Goal: Task Accomplishment & Management: Use online tool/utility

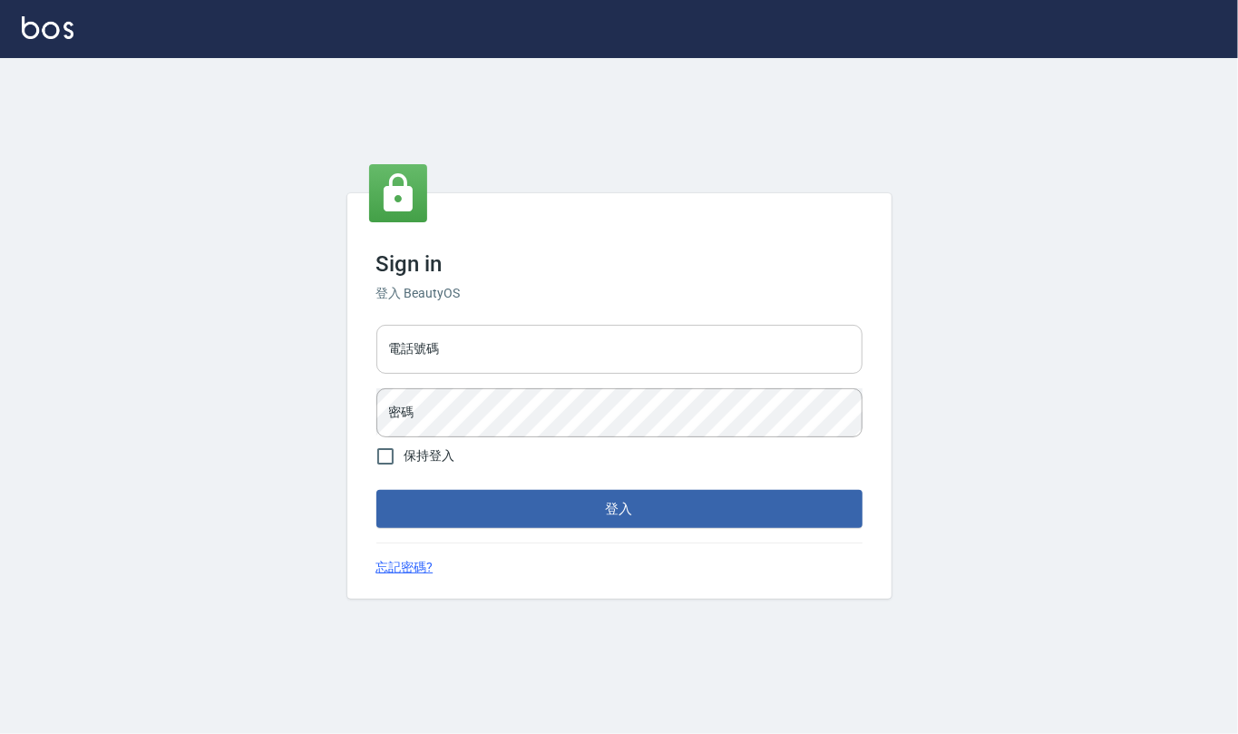
click at [591, 350] on input "電話號碼" at bounding box center [619, 349] width 486 height 49
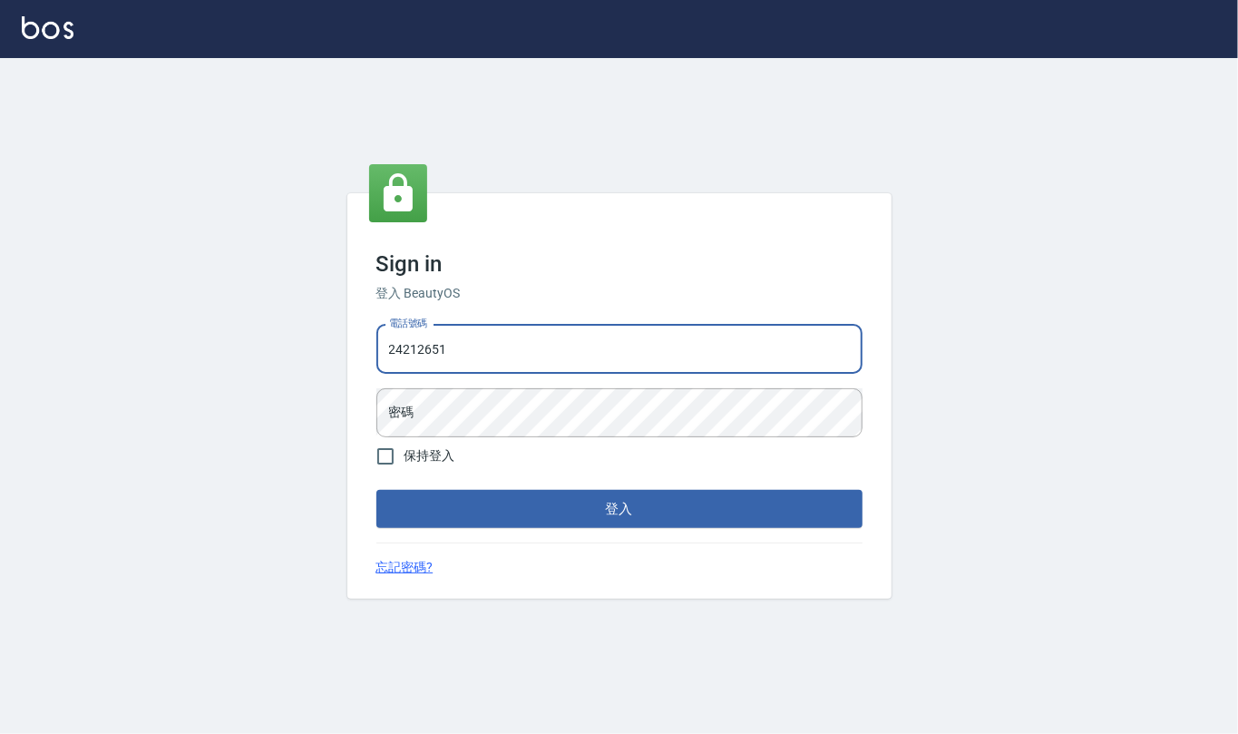
type input "24212651"
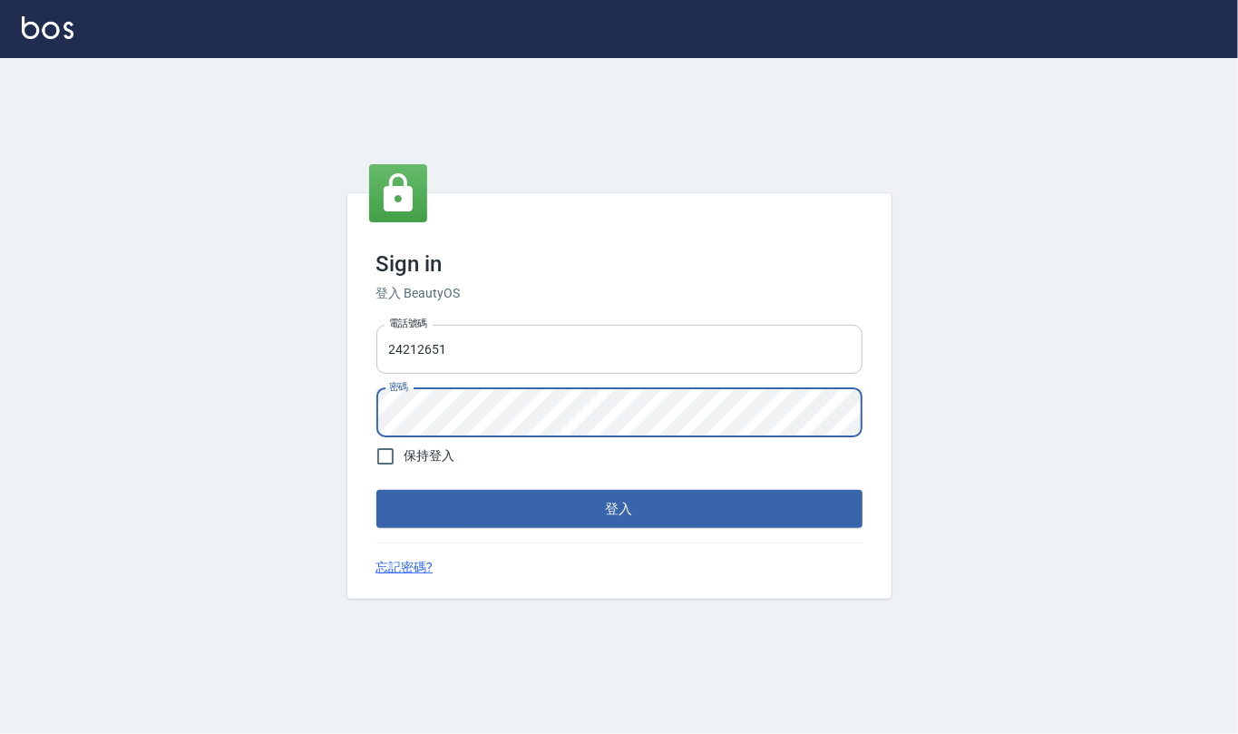
click at [376, 490] on button "登入" at bounding box center [619, 509] width 486 height 38
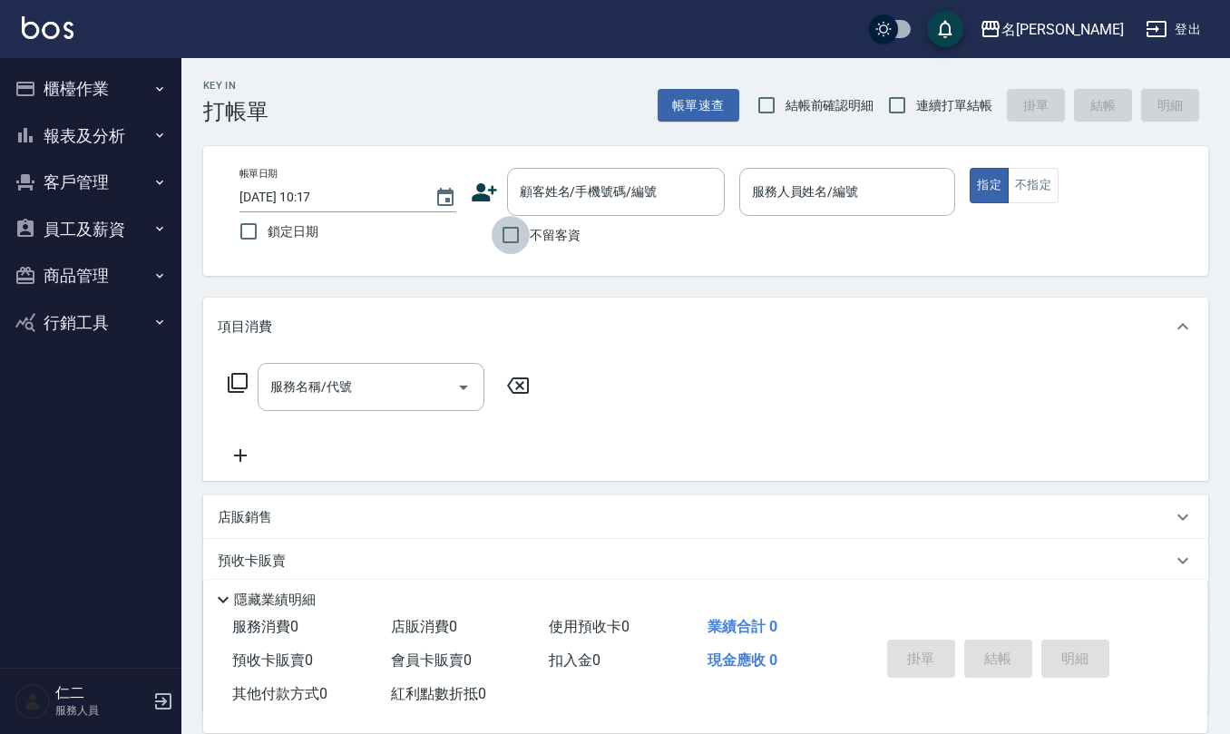
click at [512, 239] on input "不留客資" at bounding box center [510, 235] width 38 height 38
checkbox input "true"
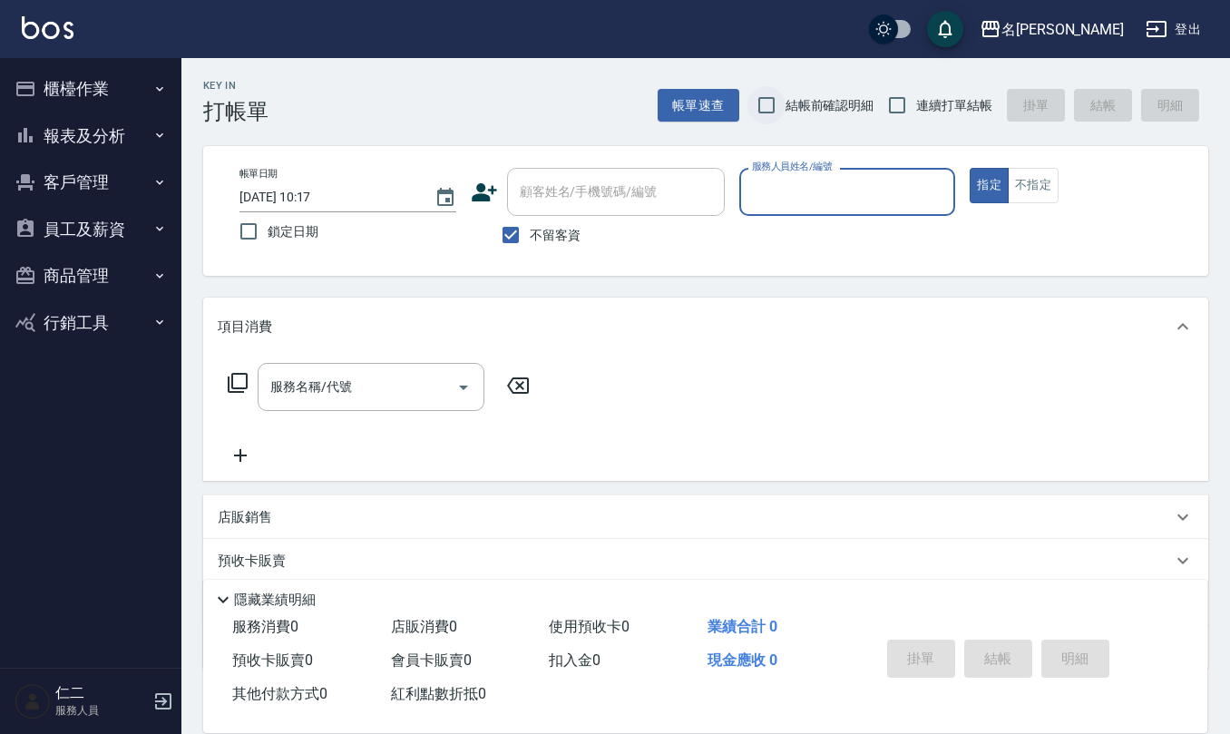
click at [766, 92] on input "結帳前確認明細" at bounding box center [766, 105] width 38 height 38
checkbox input "true"
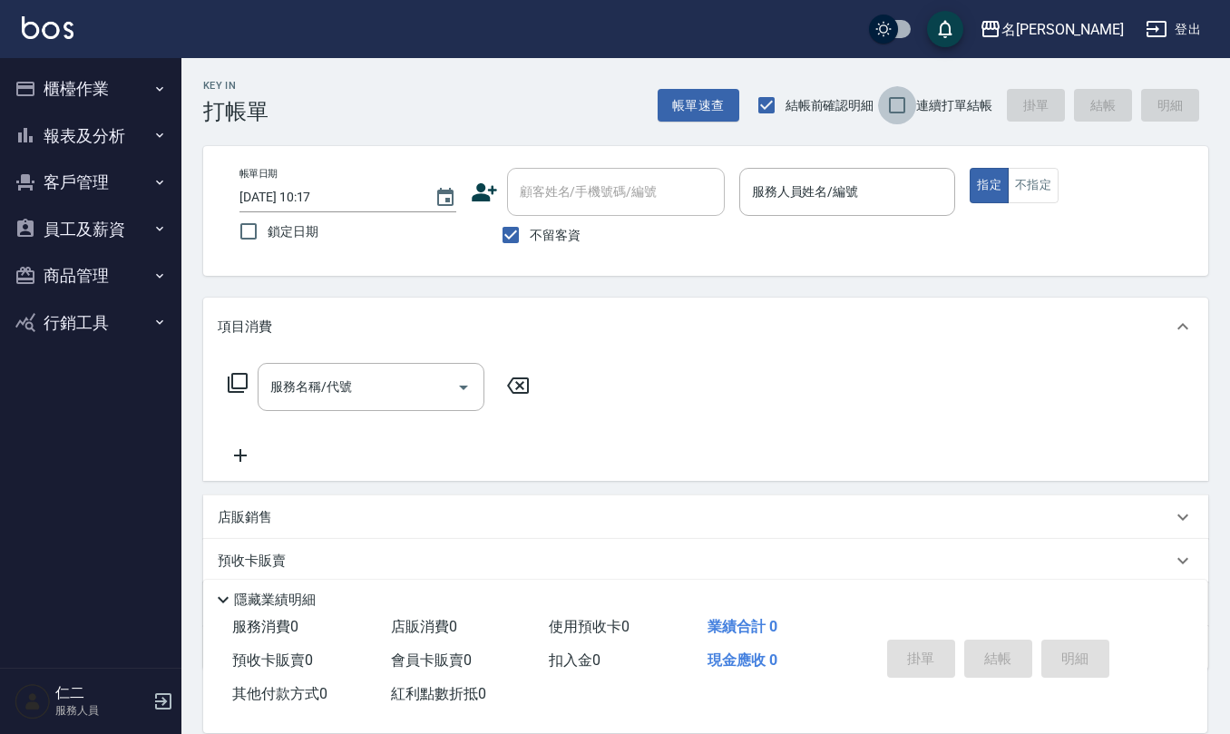
click at [900, 102] on input "連續打單結帳" at bounding box center [897, 105] width 38 height 38
checkbox input "true"
click at [845, 185] on div "服務人員姓名/編號 服務人員姓名/編號" at bounding box center [847, 192] width 217 height 48
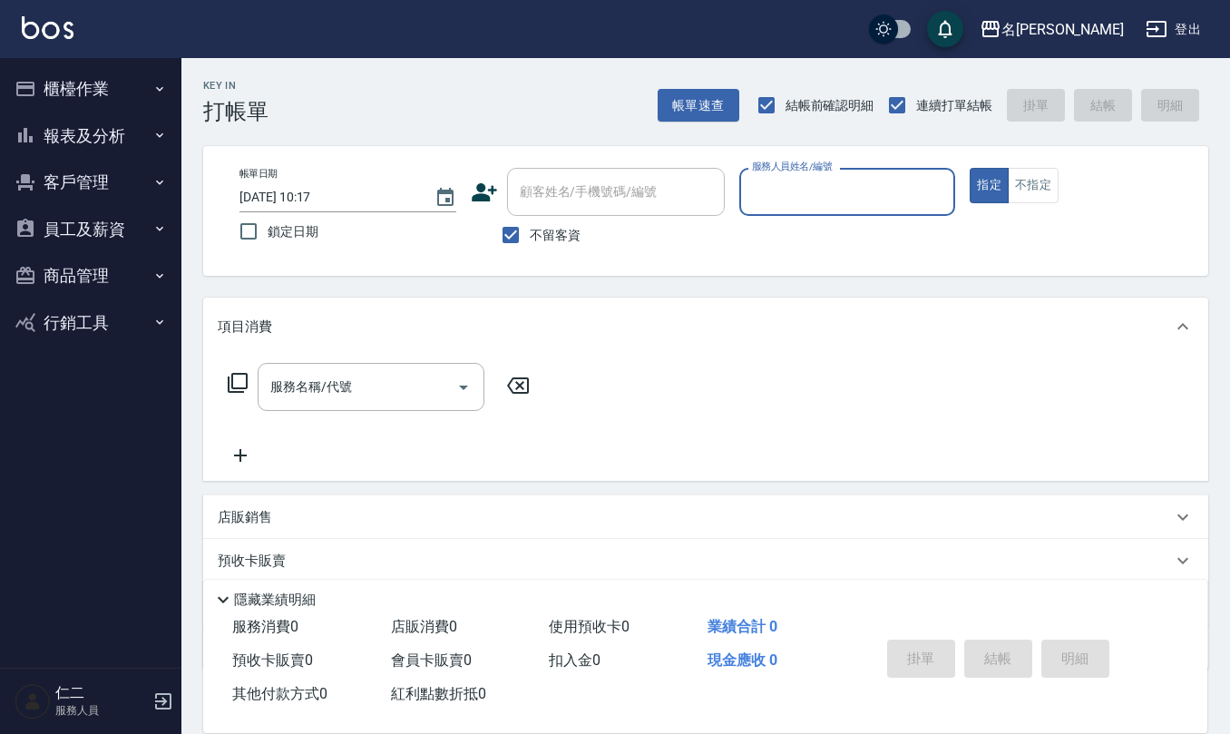
click at [845, 185] on input "服務人員姓名/編號" at bounding box center [847, 192] width 200 height 32
